Goal: Task Accomplishment & Management: Manage account settings

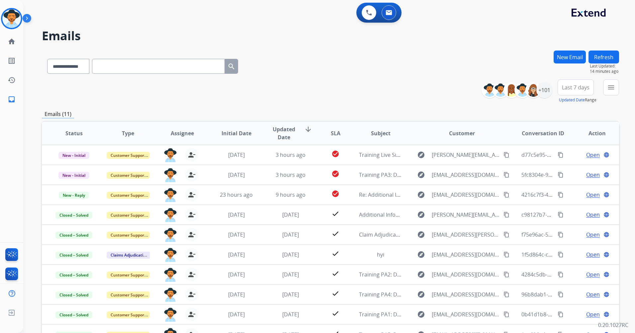
select select "**********"
click at [14, 20] on img at bounding box center [11, 18] width 19 height 19
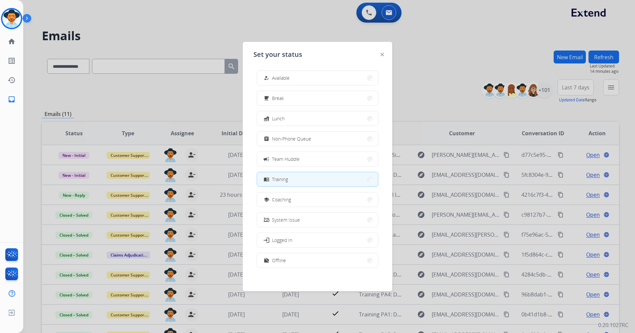
click at [382, 53] on img at bounding box center [381, 54] width 3 height 3
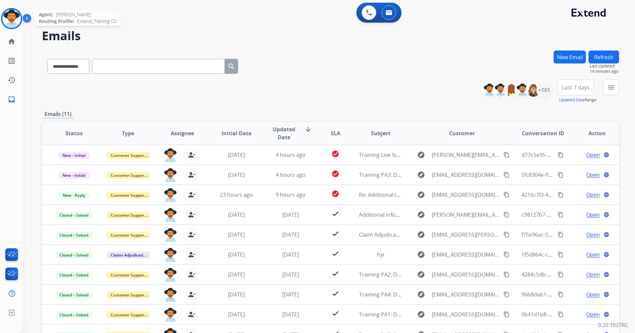
click at [18, 21] on img at bounding box center [11, 18] width 19 height 19
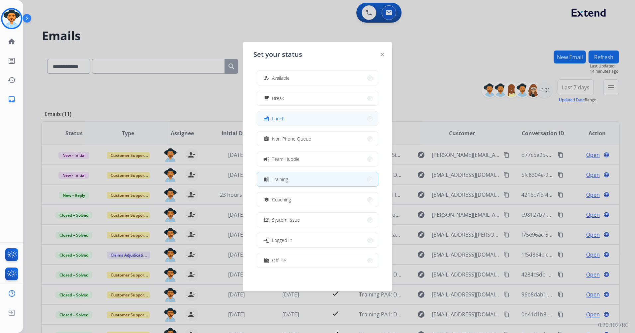
click at [285, 118] on button "fastfood Lunch" at bounding box center [317, 118] width 121 height 14
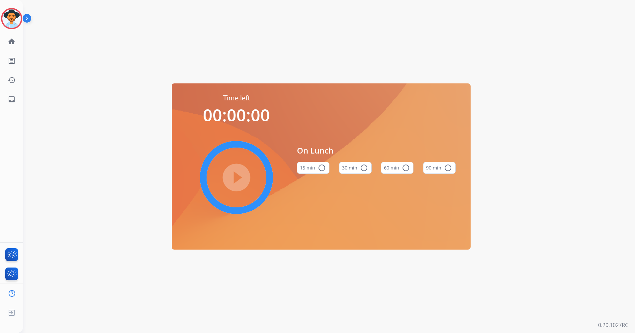
click at [391, 167] on button "60 min radio_button_unchecked" at bounding box center [397, 168] width 33 height 12
click at [237, 175] on mat-icon "play_circle_filled" at bounding box center [236, 177] width 8 height 8
